Goal: Task Accomplishment & Management: Manage account settings

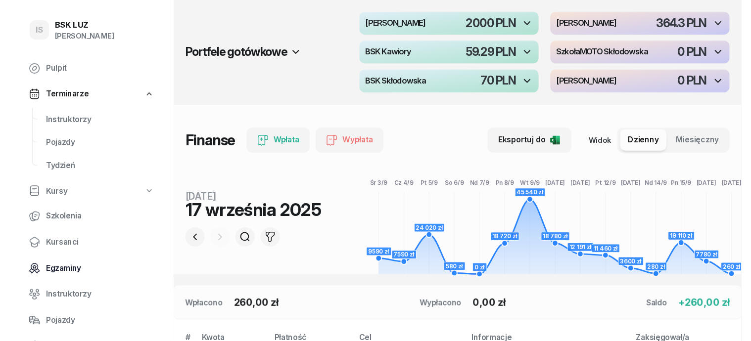
scroll to position [61, 0]
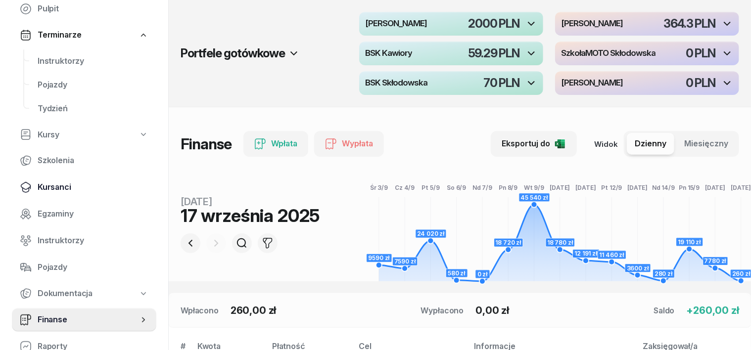
click at [61, 186] on span "Kursanci" at bounding box center [93, 187] width 111 height 13
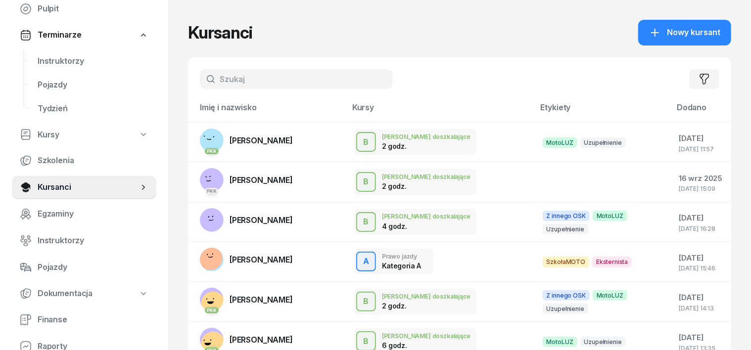
click at [245, 75] on input "text" at bounding box center [296, 79] width 193 height 20
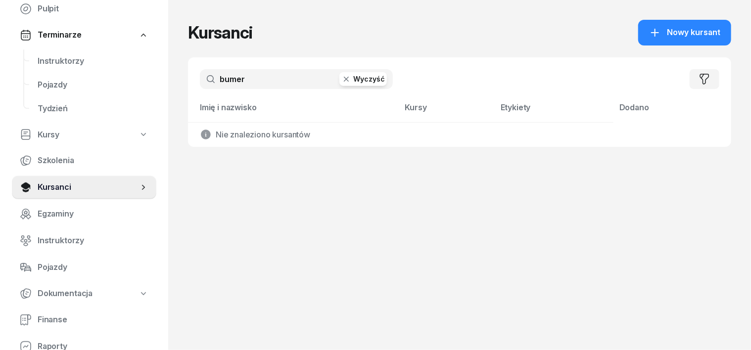
click at [209, 79] on input "bumer" at bounding box center [296, 79] width 193 height 20
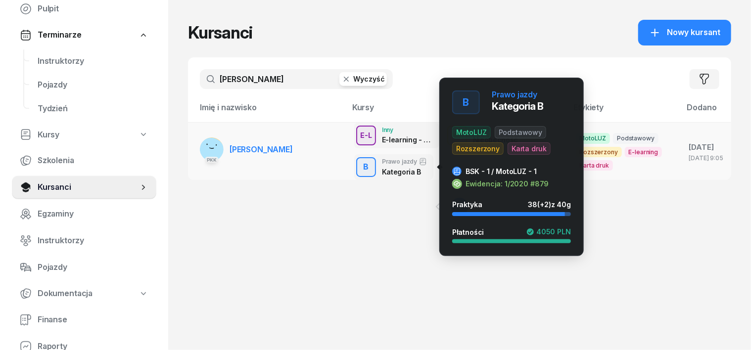
type input "[PERSON_NAME]"
click at [360, 166] on div "B" at bounding box center [366, 167] width 13 height 17
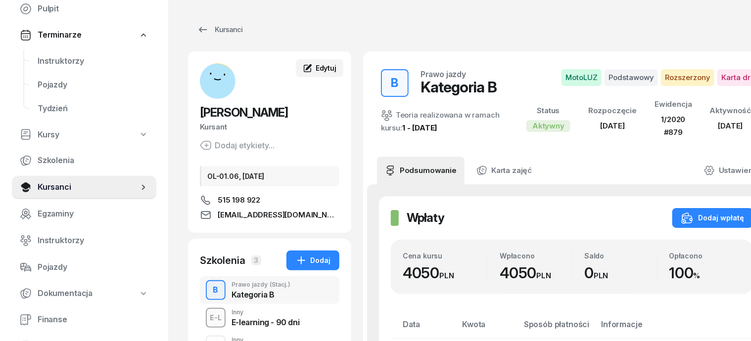
click at [303, 62] on link "Edytuj" at bounding box center [319, 68] width 47 height 18
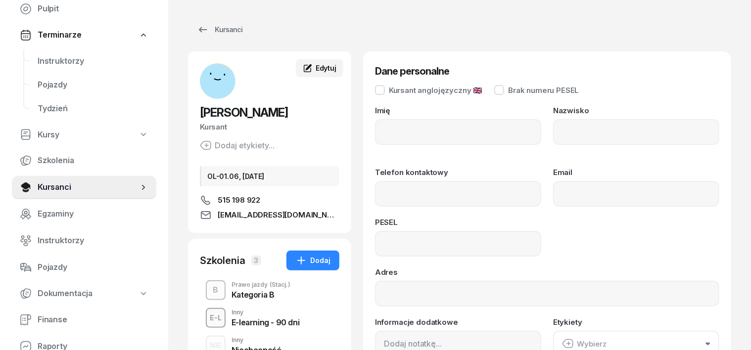
type input "[PERSON_NAME]"
type input "515198922"
type input "[EMAIL_ADDRESS][DOMAIN_NAME]"
type input "87061714347"
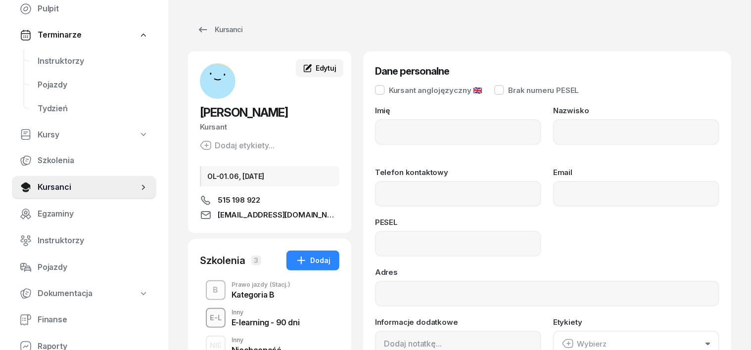
type input "OL-01.06, [DATE]"
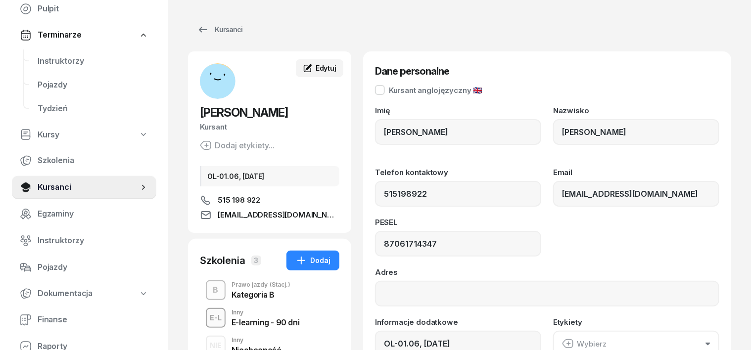
click at [316, 66] on span "Edytuj" at bounding box center [326, 68] width 21 height 8
